Goal: Navigation & Orientation: Find specific page/section

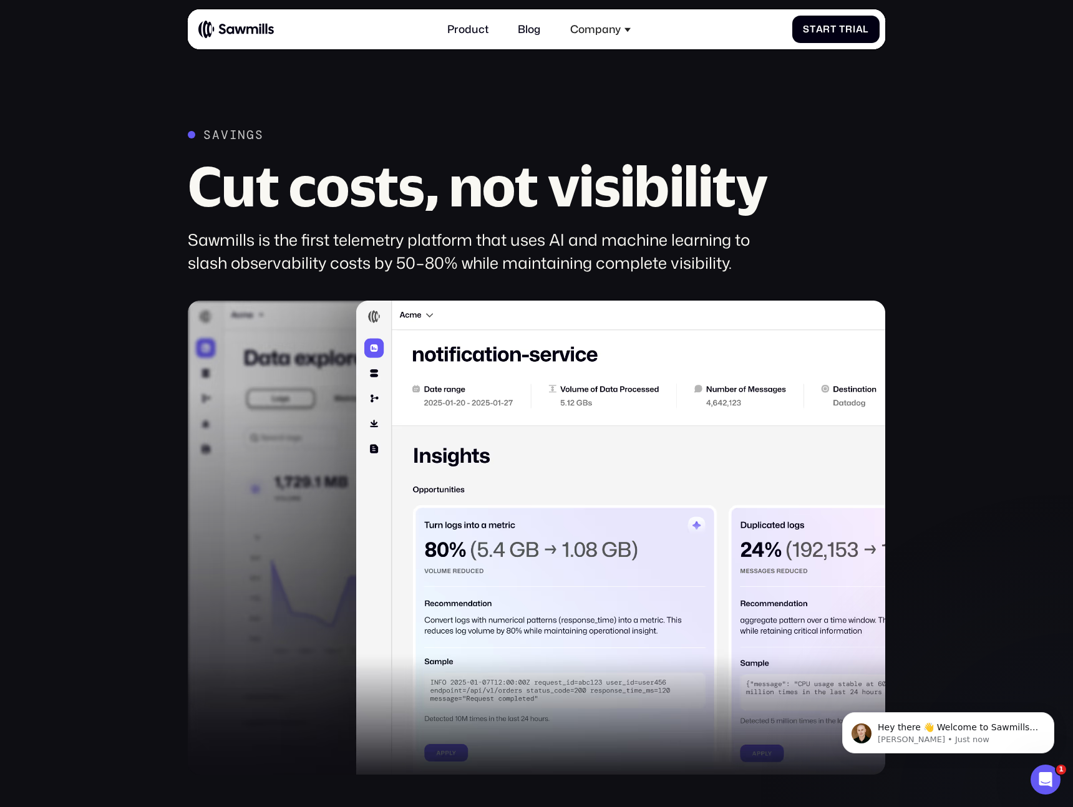
scroll to position [957, 0]
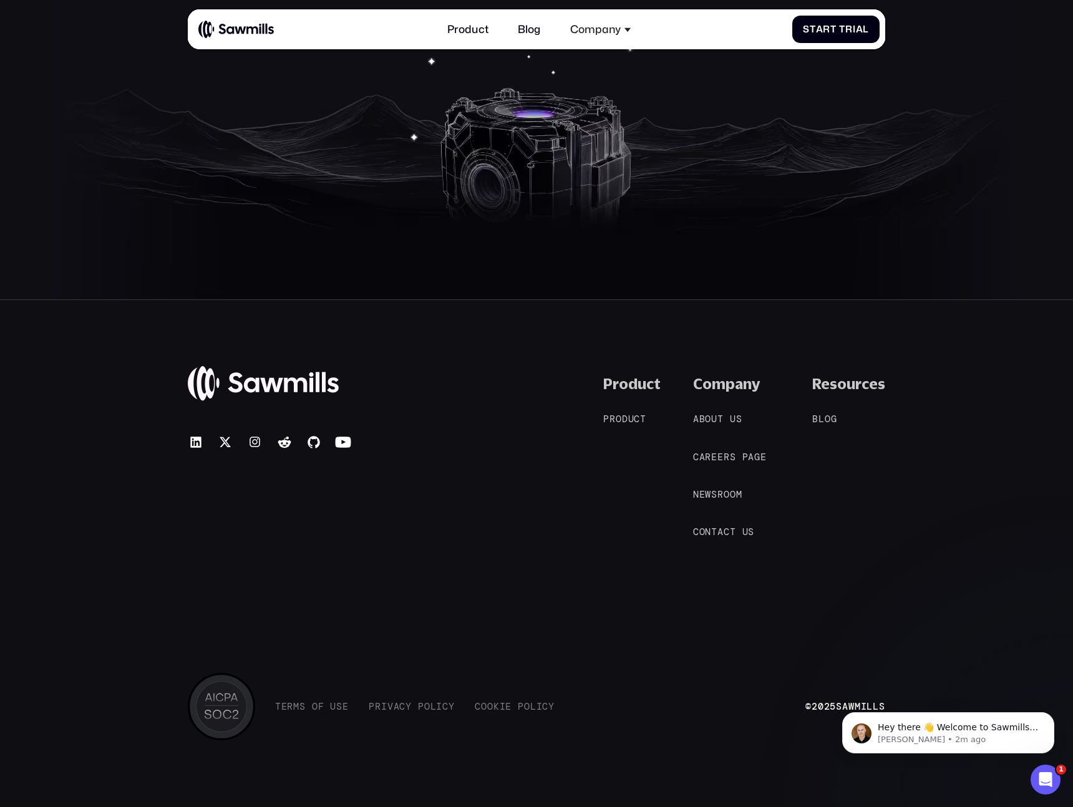
scroll to position [6134, 0]
click at [632, 419] on span "u" at bounding box center [631, 417] width 6 height 11
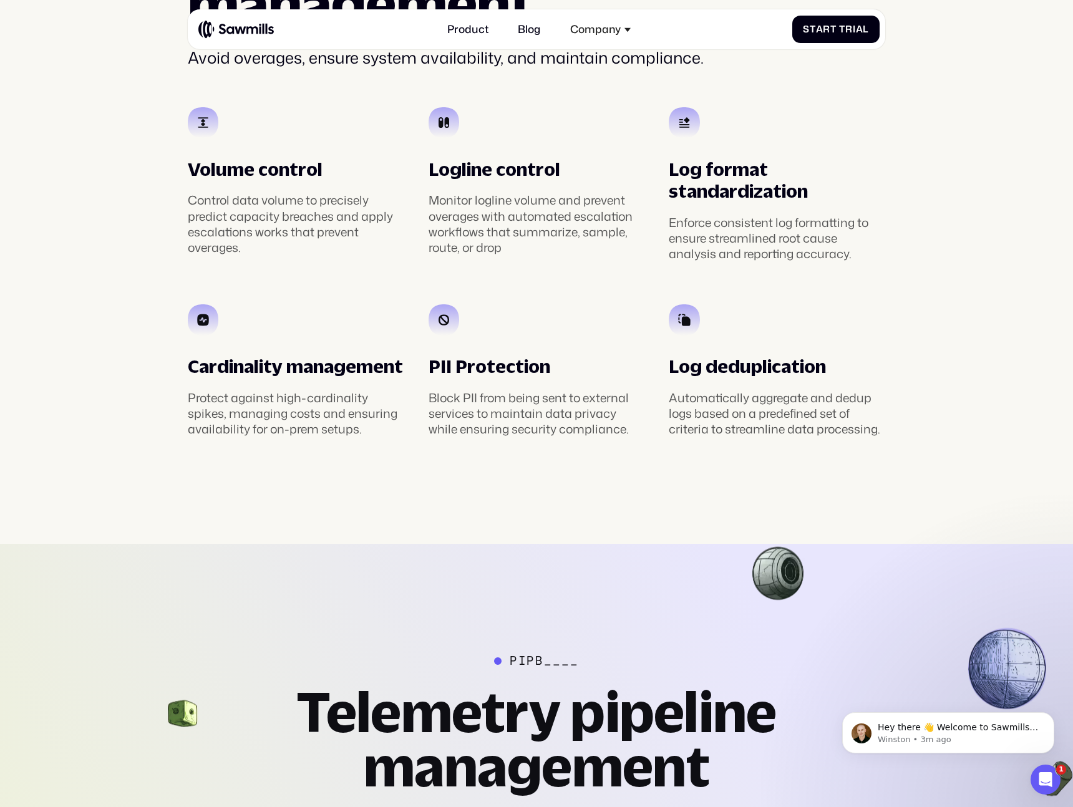
scroll to position [2485, 0]
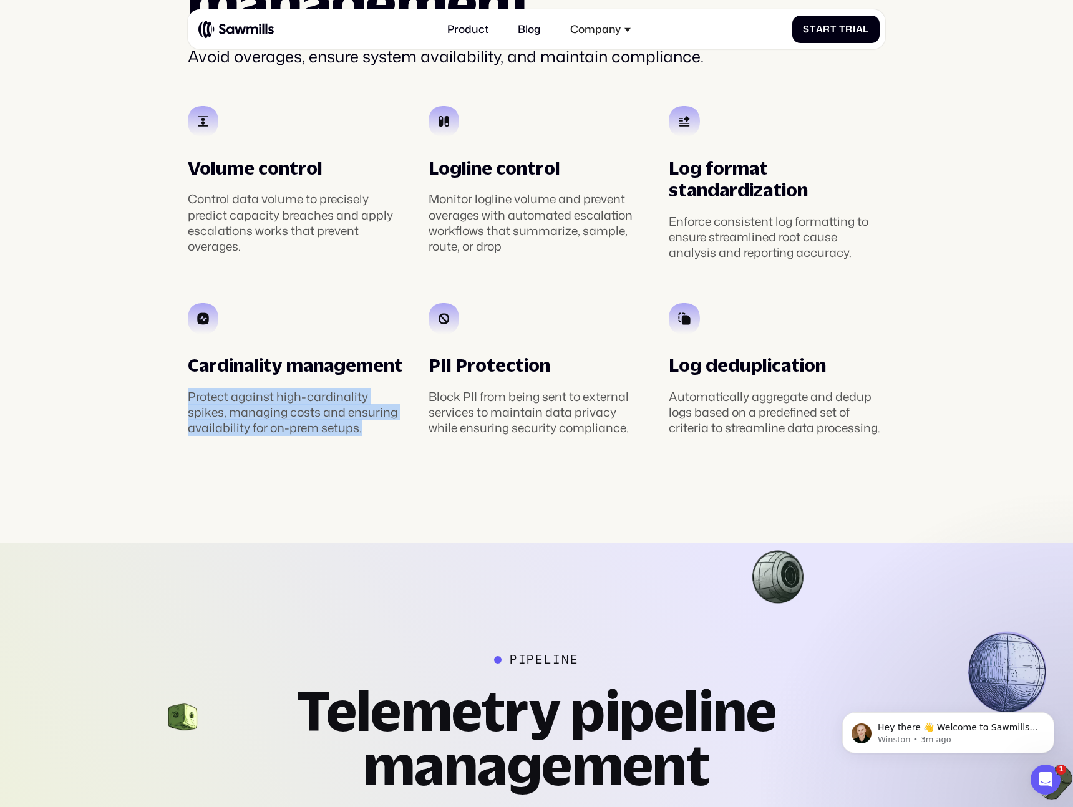
drag, startPoint x: 399, startPoint y: 434, endPoint x: 137, endPoint y: 380, distance: 267.5
click at [137, 380] on section "________ Automated policy management Avoid overages, ensure system availability…" at bounding box center [536, 162] width 1073 height 760
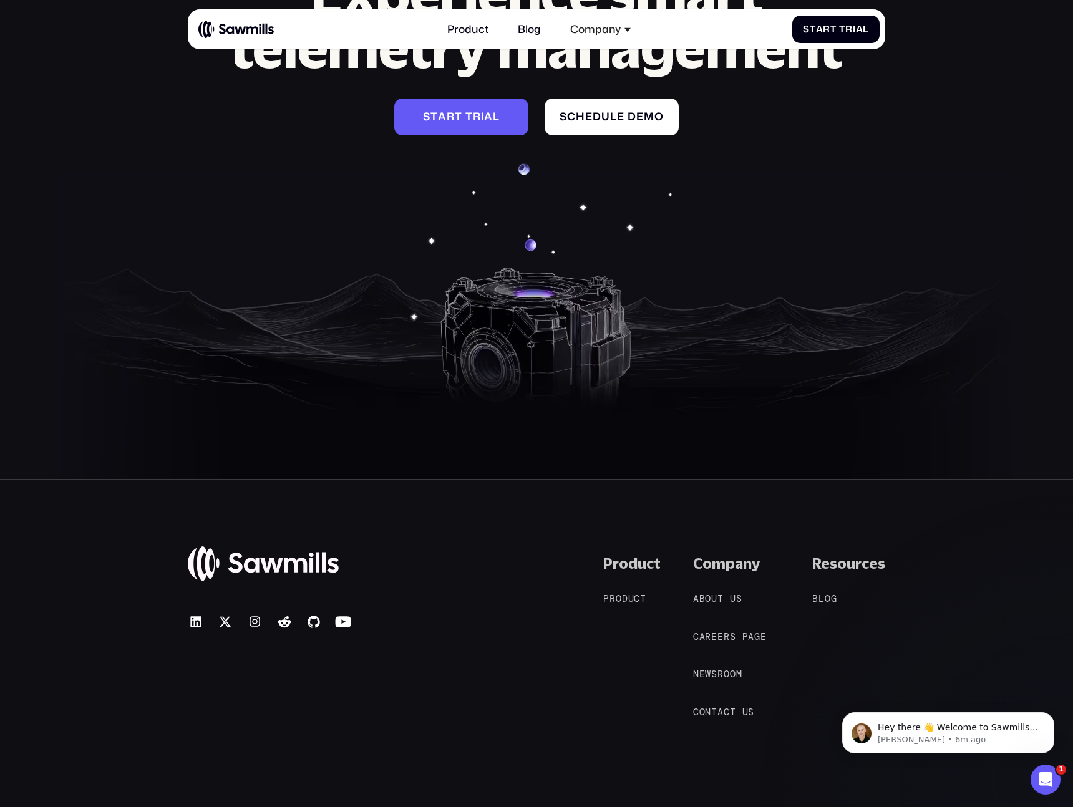
scroll to position [5170, 0]
